Goal: Task Accomplishment & Management: Manage account settings

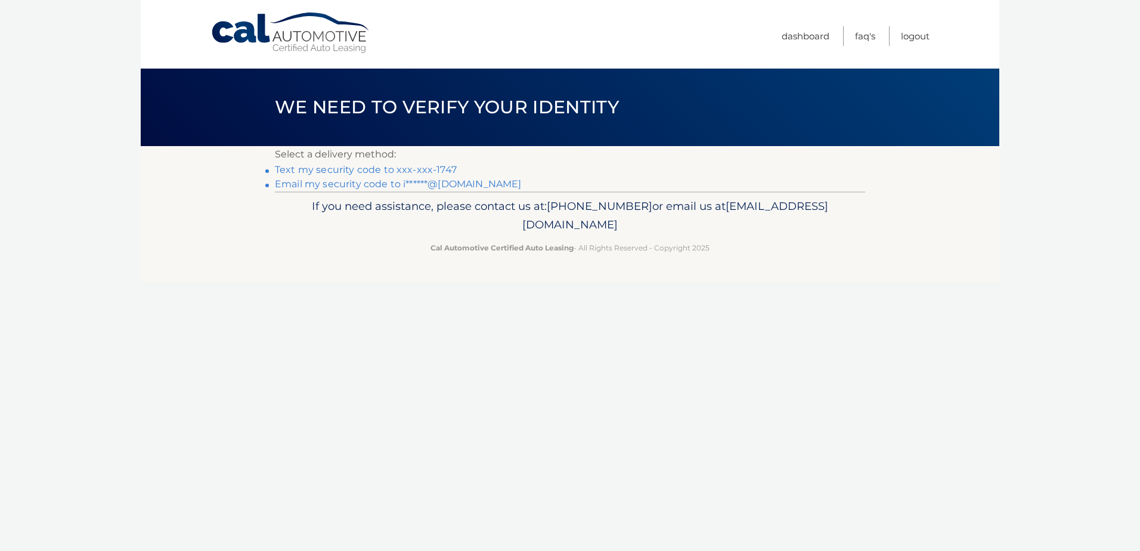
click at [439, 168] on link "Text my security code to xxx-xxx-1747" at bounding box center [366, 169] width 182 height 11
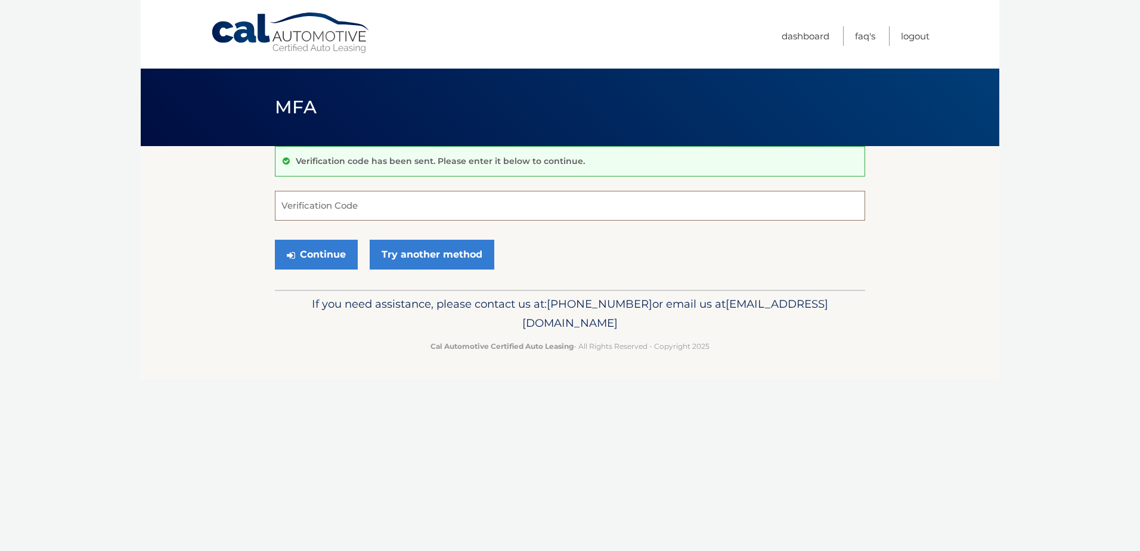
click at [432, 209] on input "Verification Code" at bounding box center [570, 206] width 590 height 30
type input "957314"
click at [296, 254] on button "Continue" at bounding box center [316, 255] width 83 height 30
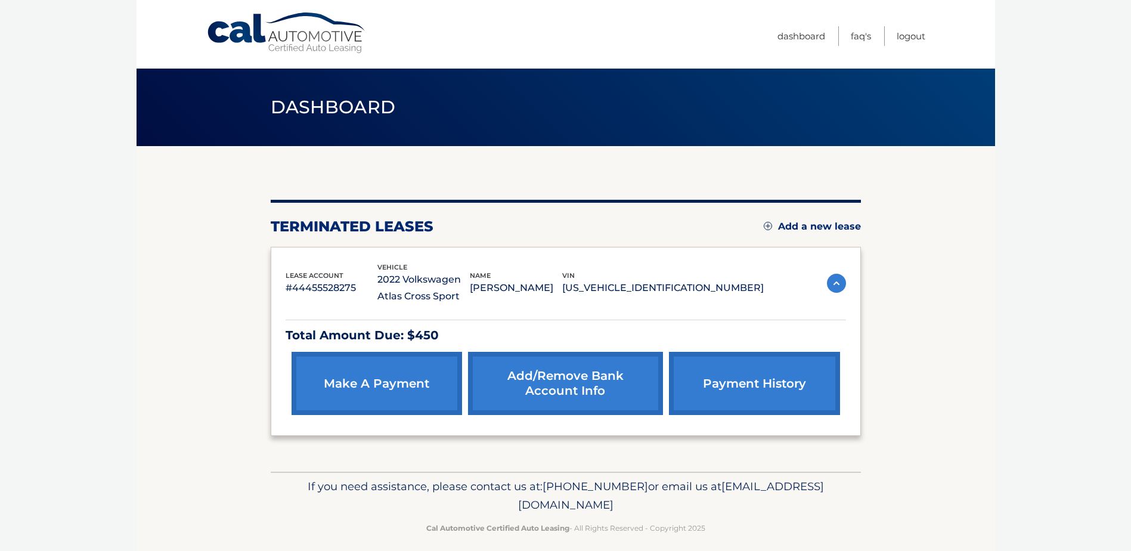
click at [799, 229] on link "Add a new lease" at bounding box center [811, 227] width 97 height 12
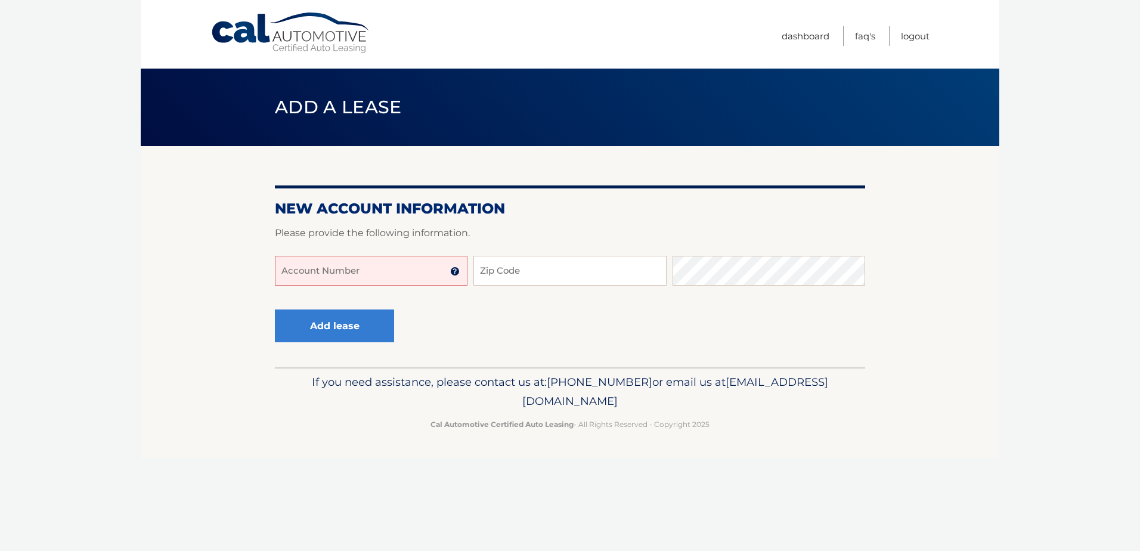
click at [364, 275] on input "Account Number" at bounding box center [371, 271] width 193 height 30
click at [350, 281] on input "44456019617" at bounding box center [371, 271] width 193 height 30
click at [319, 271] on input "44456019617" at bounding box center [371, 271] width 193 height 30
click at [362, 269] on input "44456019617" at bounding box center [371, 271] width 193 height 30
type input "44456019617"
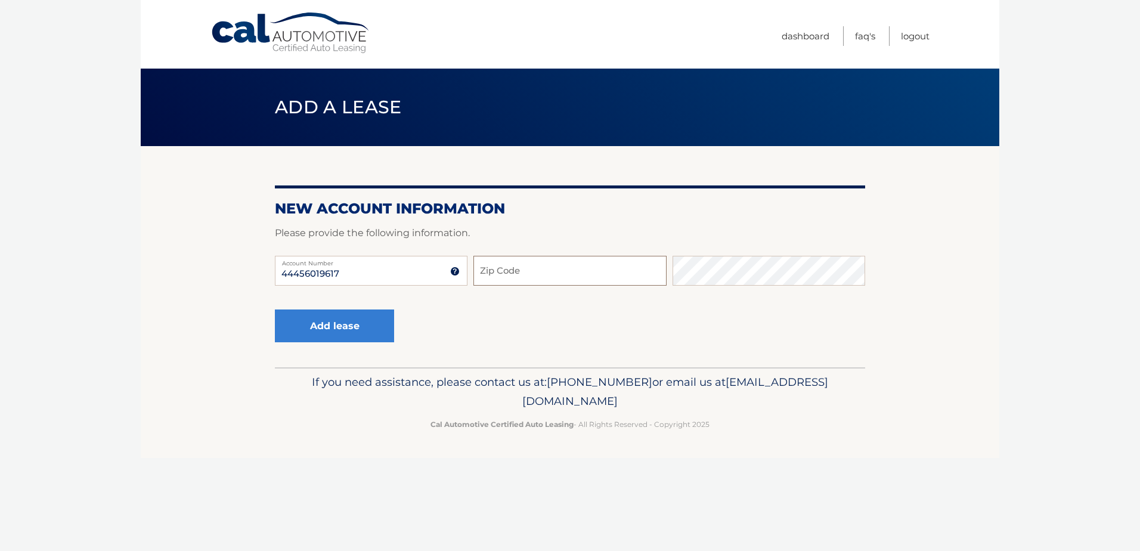
click at [485, 273] on input "Zip Code" at bounding box center [569, 271] width 193 height 30
type input "33173"
click at [347, 325] on button "Add lease" at bounding box center [334, 325] width 119 height 33
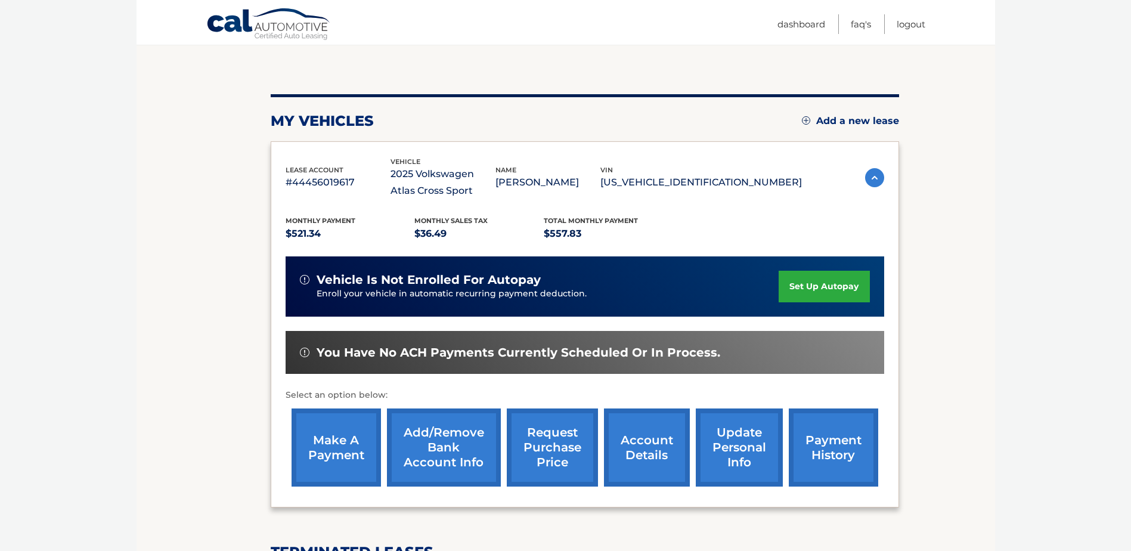
scroll to position [179, 0]
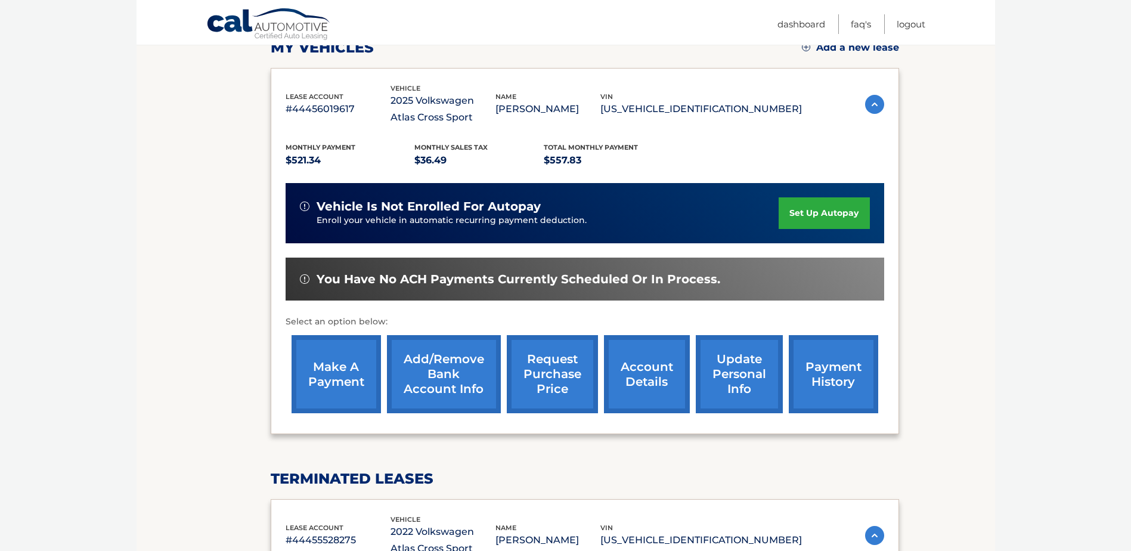
click at [814, 211] on link "set up autopay" at bounding box center [823, 213] width 91 height 32
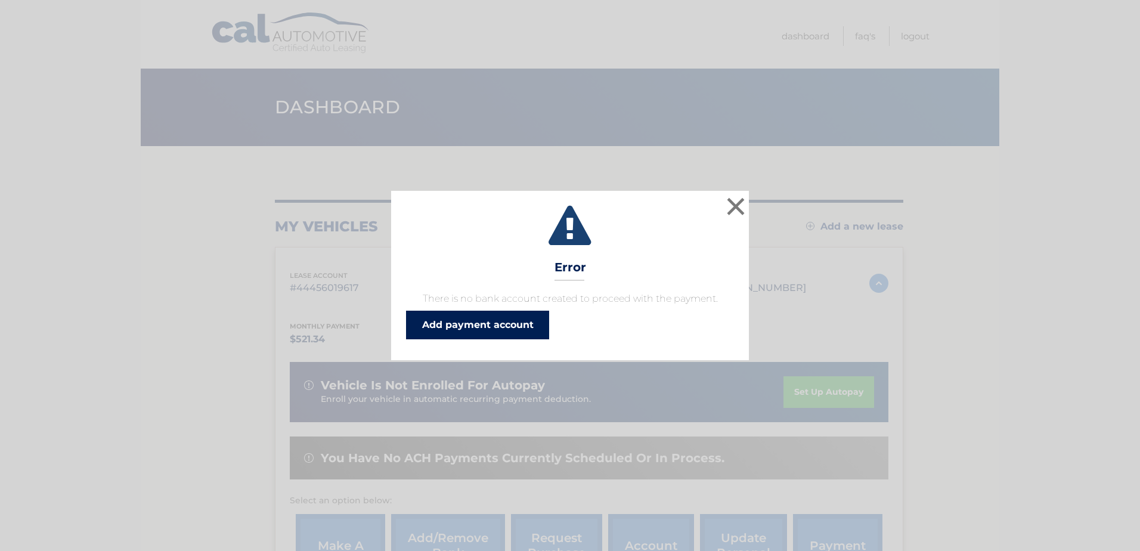
click at [461, 327] on link "Add payment account" at bounding box center [477, 325] width 143 height 29
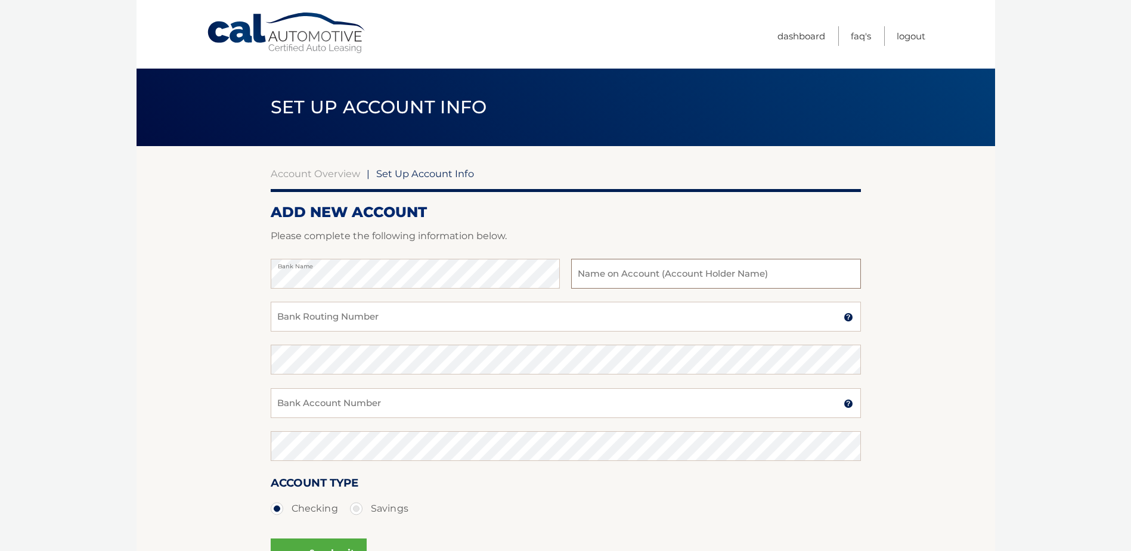
click at [704, 271] on input "text" at bounding box center [715, 274] width 289 height 30
type input "[PERSON_NAME]"
click at [467, 314] on input "Bank Routing Number" at bounding box center [566, 317] width 590 height 30
type input "063100277"
click at [436, 399] on input "Bank Account Number" at bounding box center [566, 403] width 590 height 30
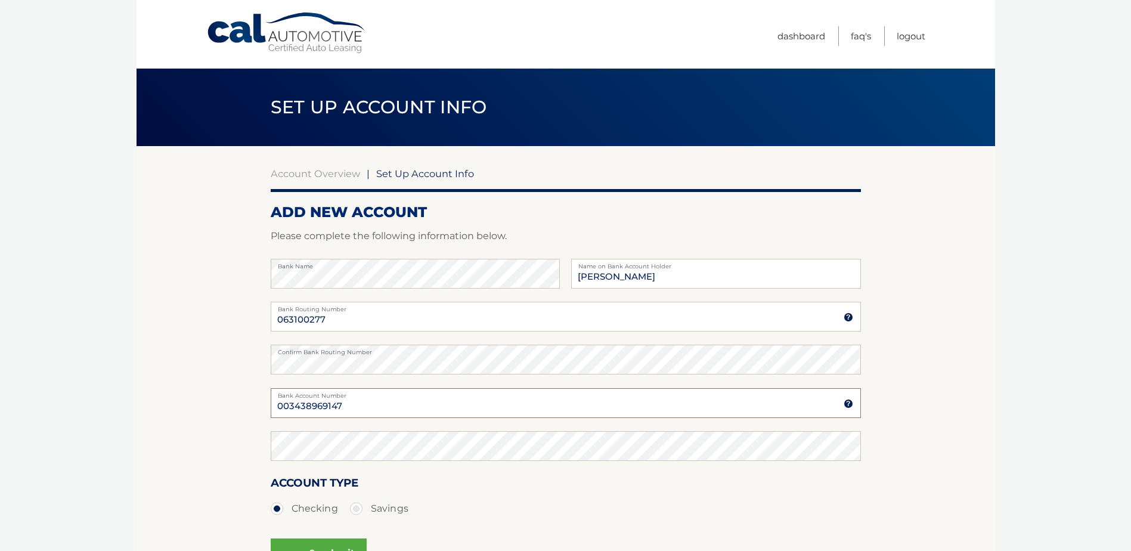
type input "003438969147"
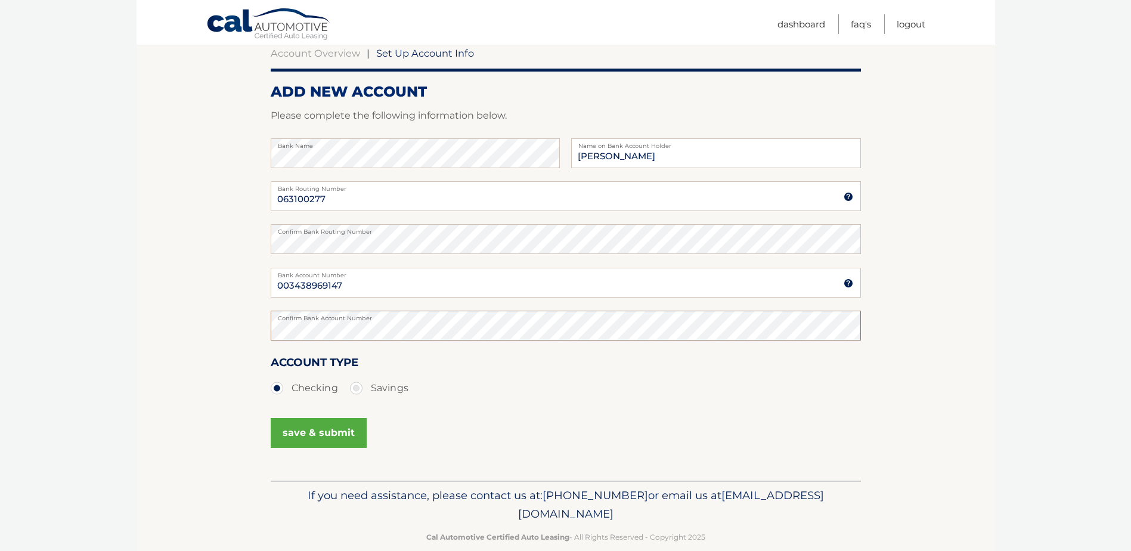
scroll to position [141, 0]
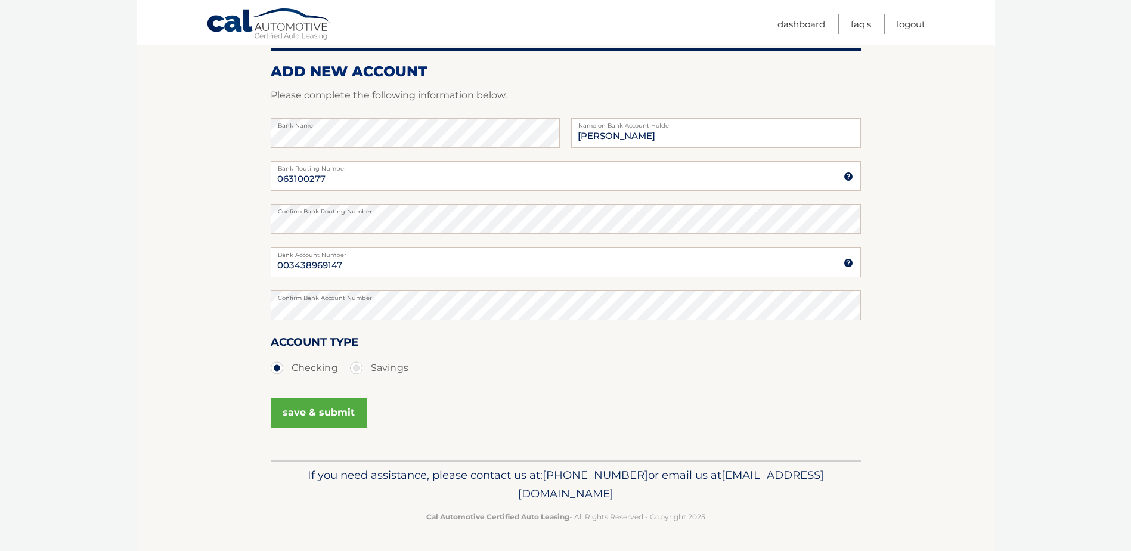
click at [316, 406] on button "save & submit" at bounding box center [319, 413] width 96 height 30
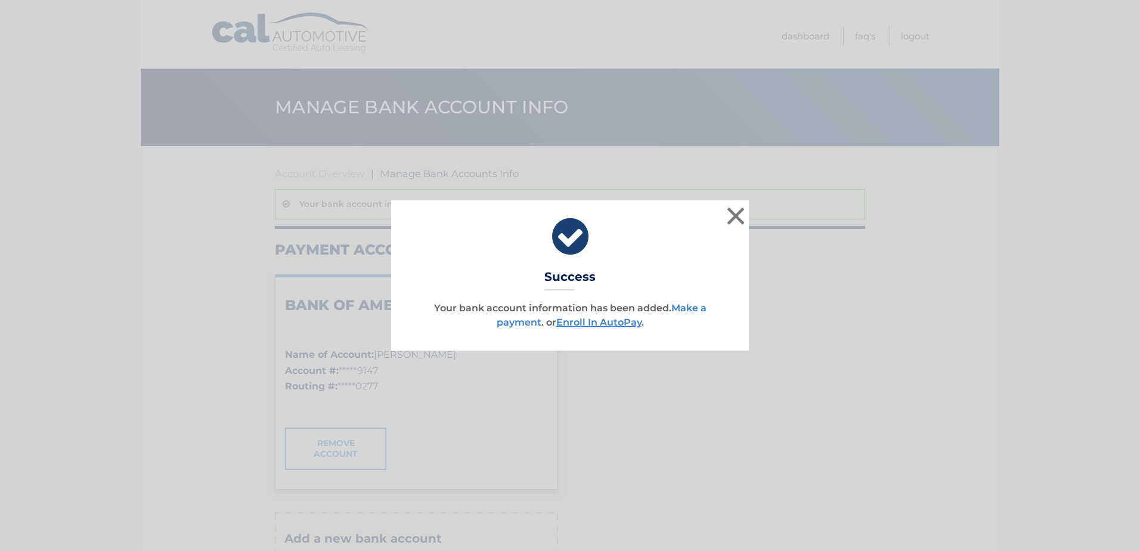
click at [679, 308] on link "Make a payment" at bounding box center [601, 315] width 210 height 26
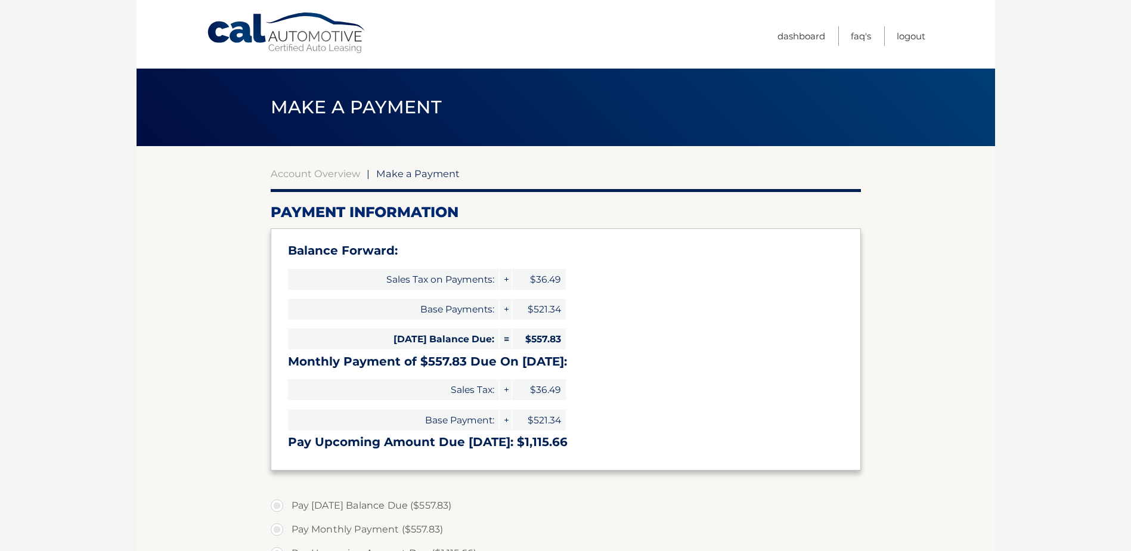
select select "ZTQ4NWY5YjktNjVjYS00ZmU5LWE5NmEtMTQyZGY3ODE5NjVl"
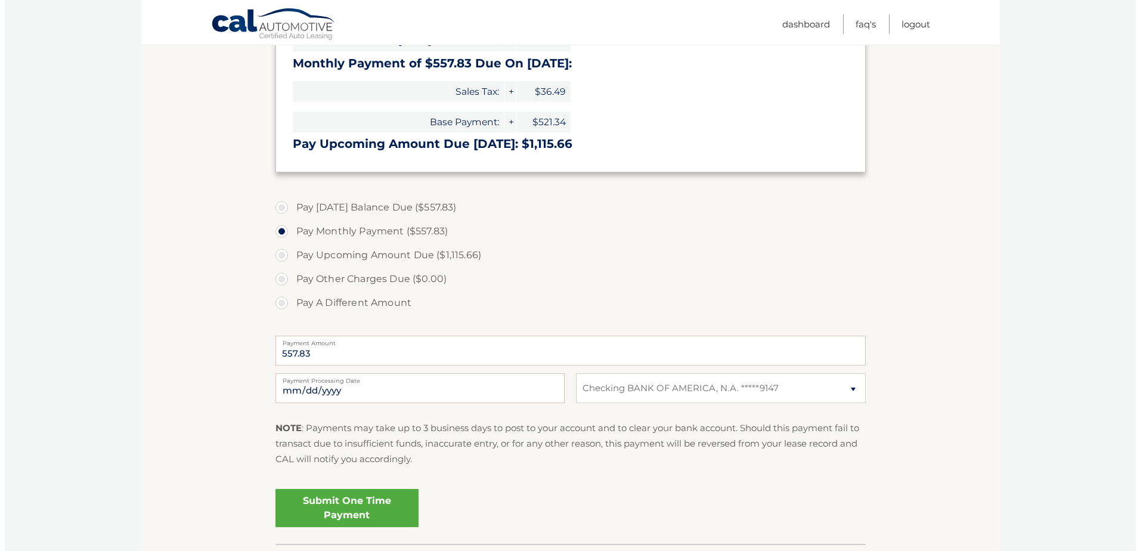
scroll to position [358, 0]
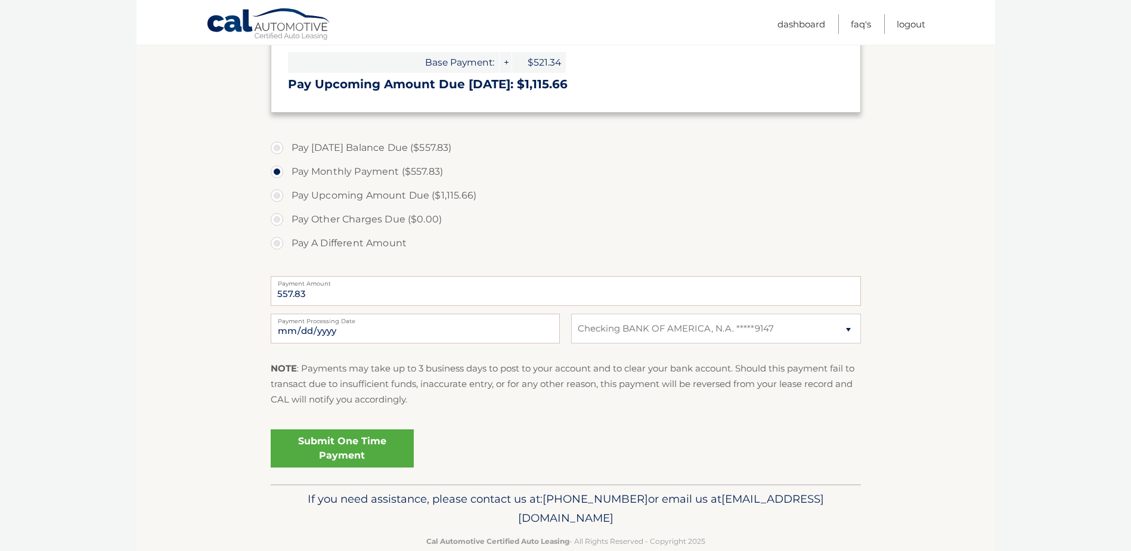
click at [378, 439] on link "Submit One Time Payment" at bounding box center [342, 448] width 143 height 38
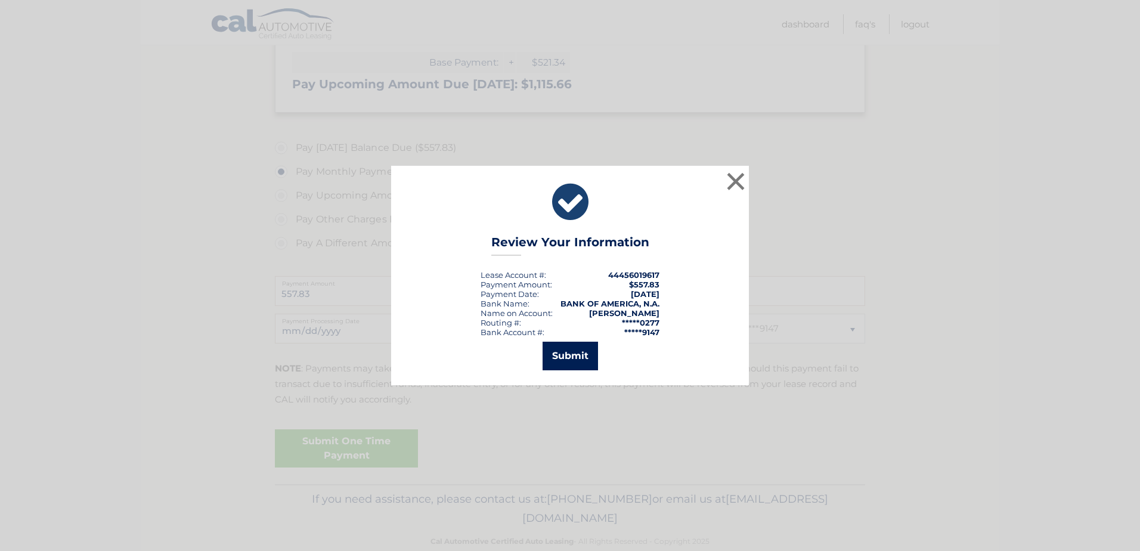
click at [566, 353] on button "Submit" at bounding box center [569, 356] width 55 height 29
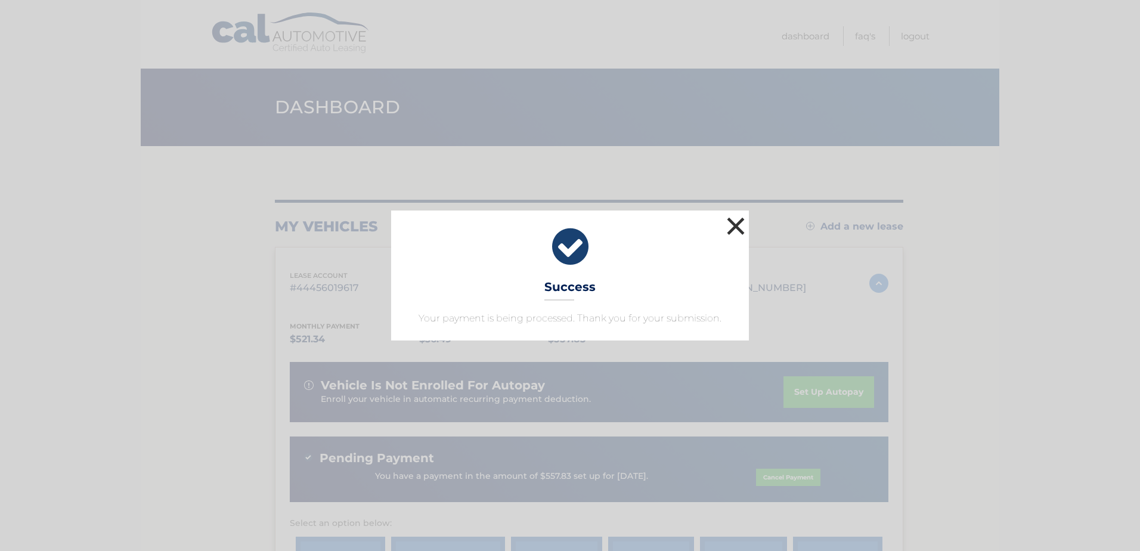
click at [731, 221] on button "×" at bounding box center [736, 226] width 24 height 24
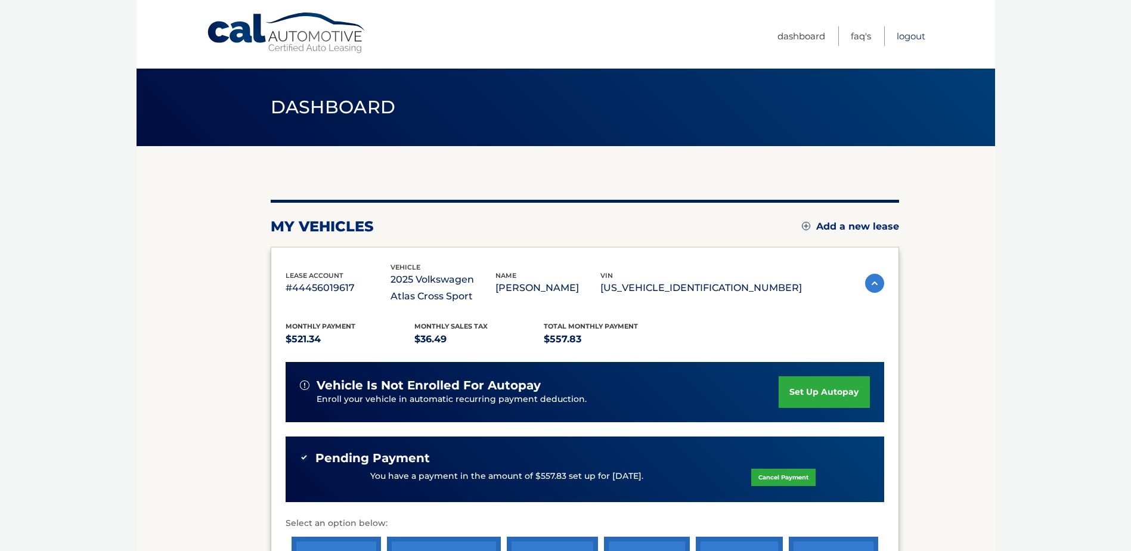
click at [922, 39] on link "Logout" at bounding box center [910, 36] width 29 height 20
